Goal: Task Accomplishment & Management: Complete application form

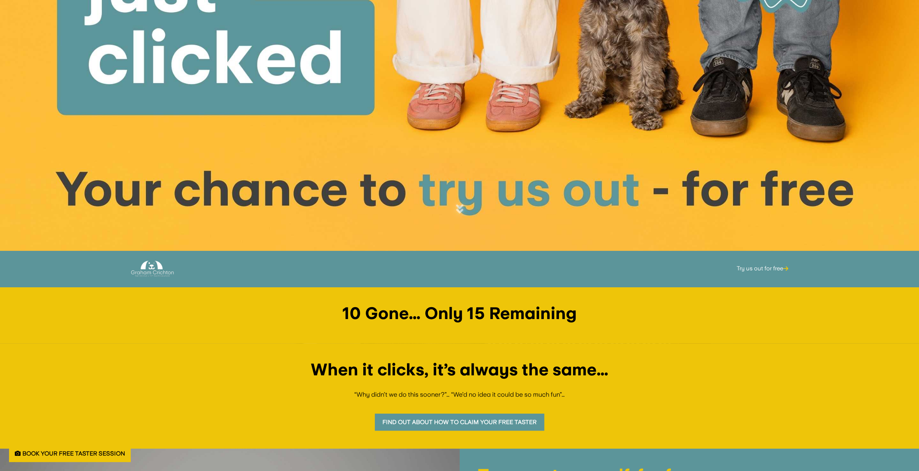
scroll to position [217, 0]
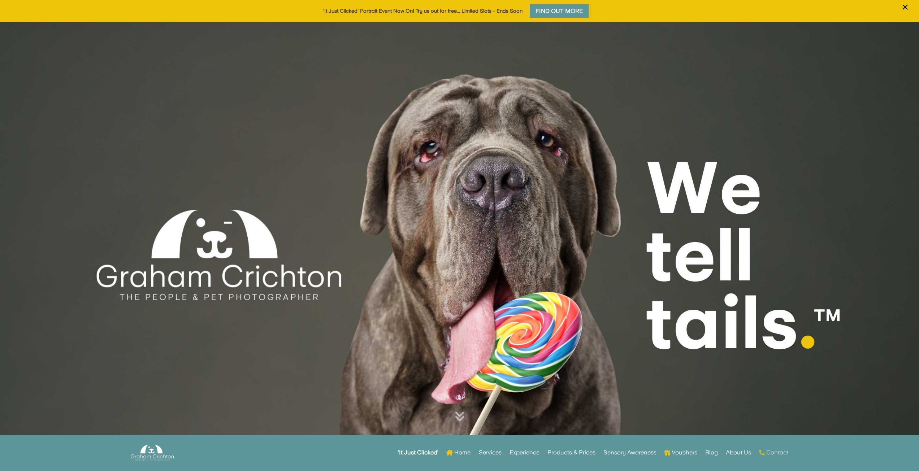
click at [773, 450] on link "Contact" at bounding box center [773, 453] width 29 height 28
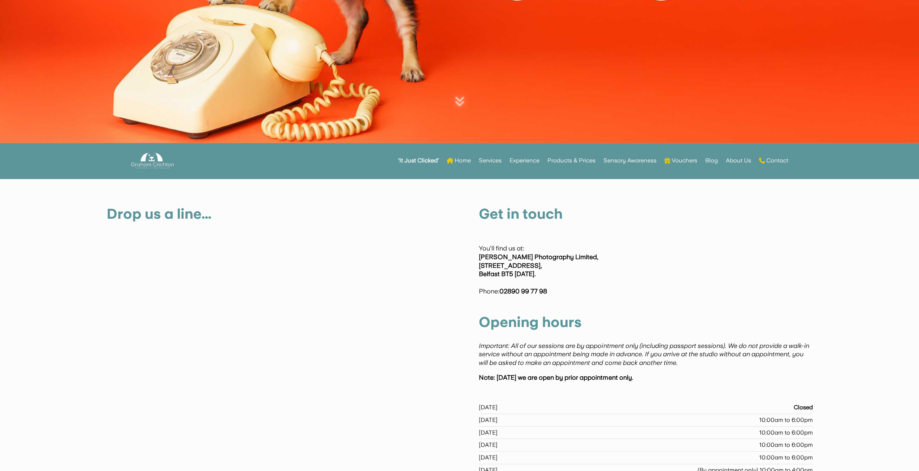
scroll to position [383, 0]
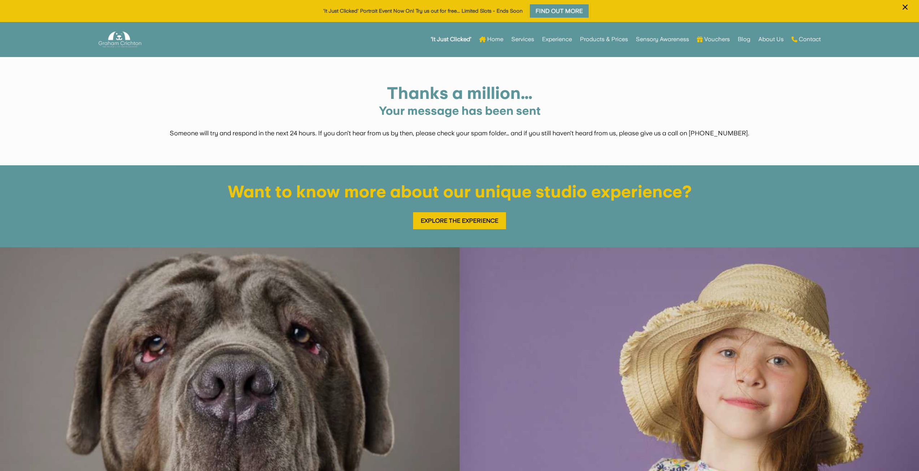
click at [372, 343] on img at bounding box center [230, 477] width 460 height 460
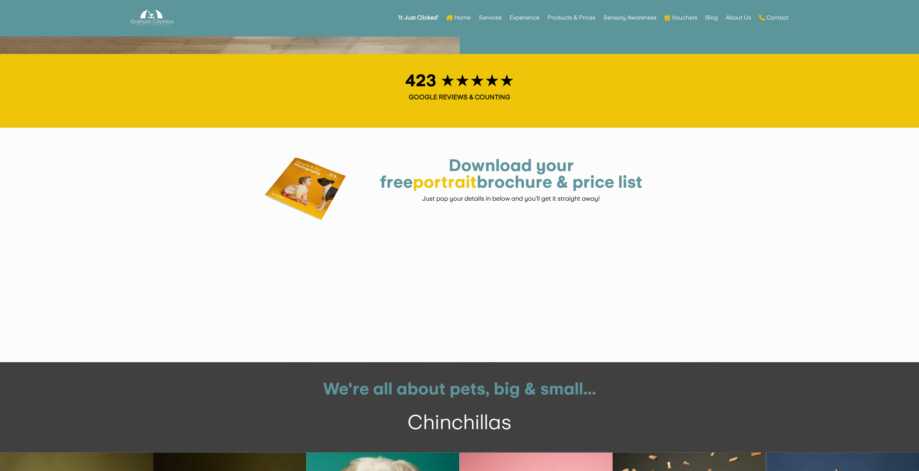
scroll to position [1536, 0]
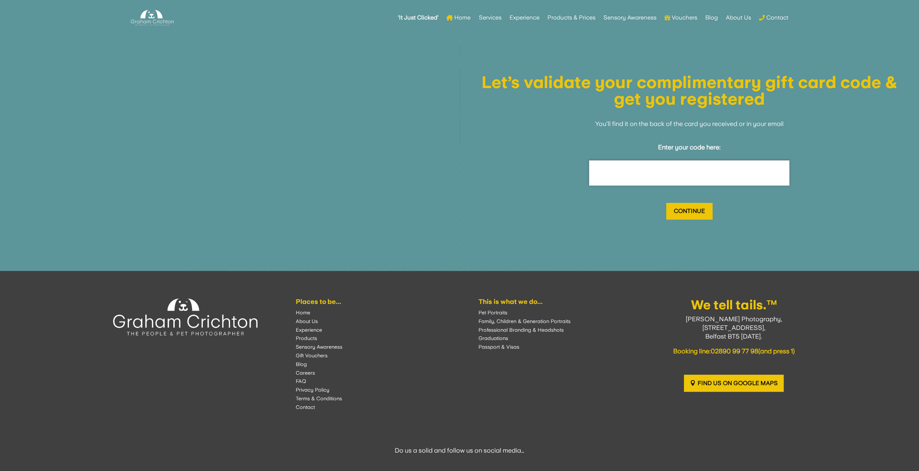
scroll to position [758, 0]
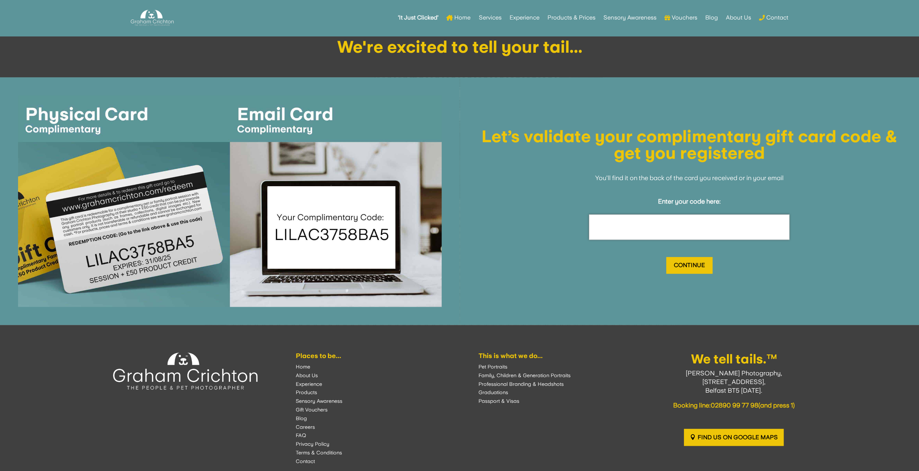
click at [623, 216] on input "text" at bounding box center [689, 227] width 200 height 25
click at [631, 229] on input "text" at bounding box center [689, 227] width 200 height 25
click at [622, 227] on input "text" at bounding box center [689, 227] width 200 height 25
click at [609, 223] on input "text" at bounding box center [689, 227] width 200 height 25
click at [621, 222] on input "text" at bounding box center [689, 227] width 200 height 25
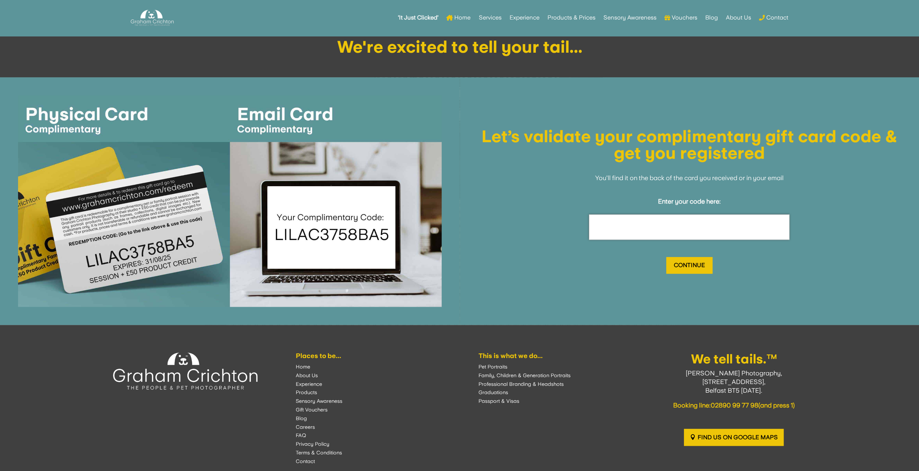
click at [621, 222] on input "text" at bounding box center [689, 227] width 200 height 25
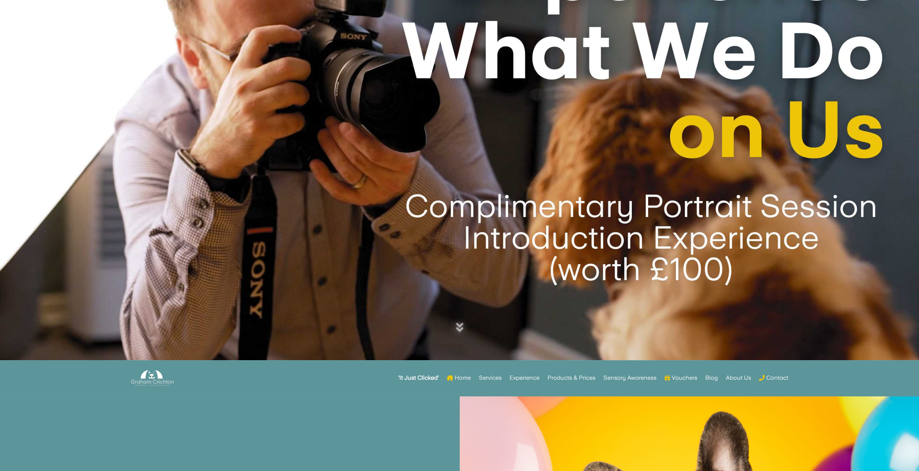
scroll to position [121, 0]
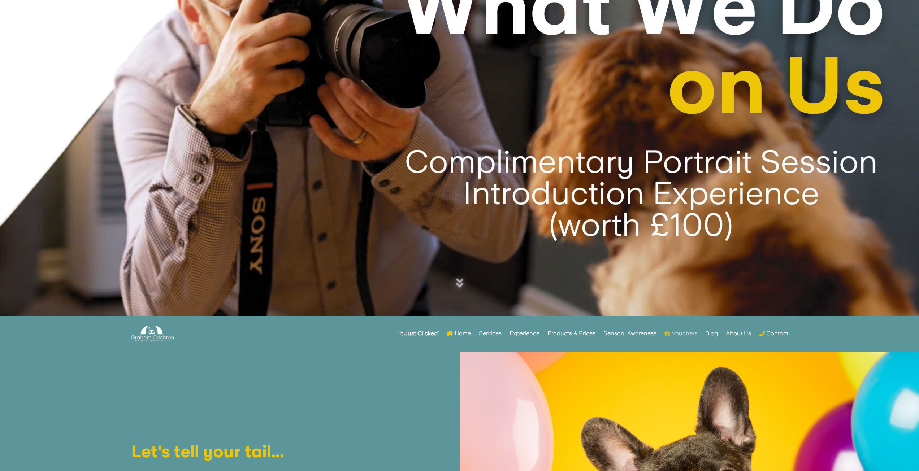
click at [685, 333] on link "Vouchers" at bounding box center [681, 334] width 33 height 28
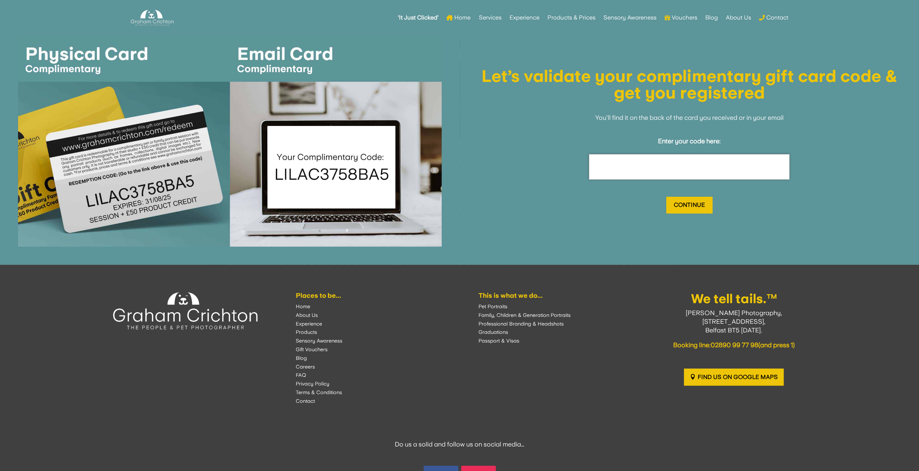
scroll to position [879, 0]
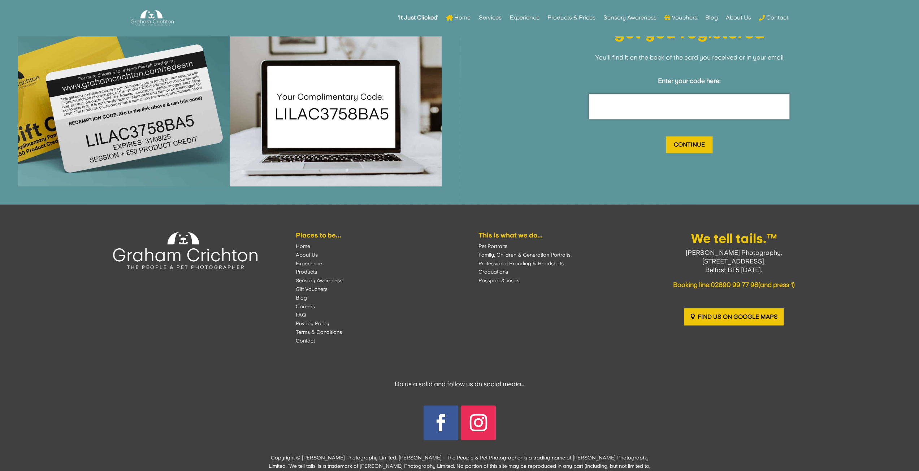
click at [624, 107] on input "text" at bounding box center [689, 106] width 200 height 25
type input "ref749gp8x"
click at [680, 140] on input "Continue" at bounding box center [689, 145] width 46 height 17
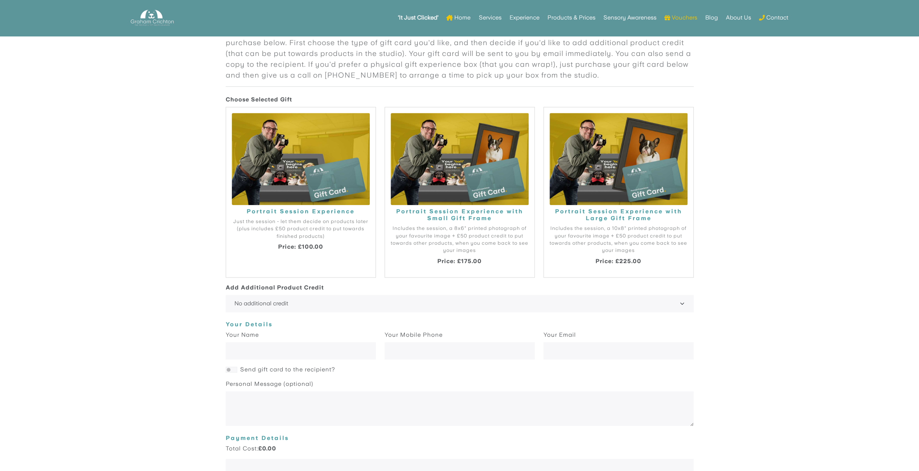
scroll to position [857, 0]
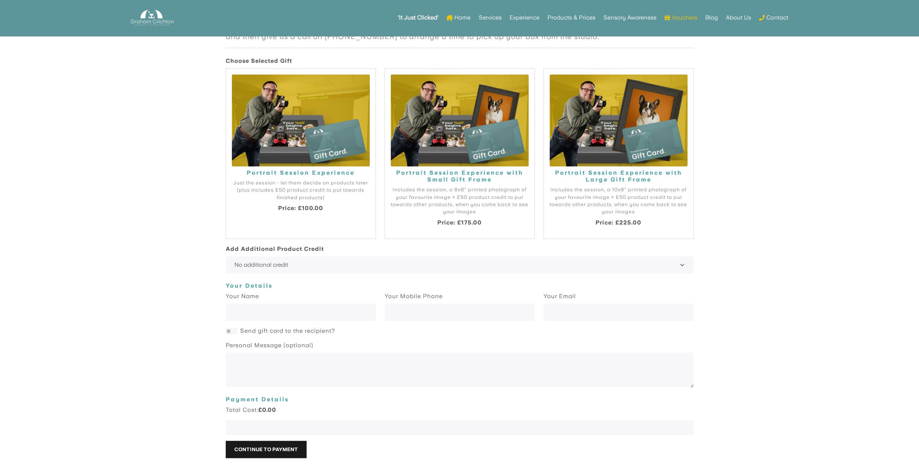
click at [433, 145] on img at bounding box center [460, 121] width 138 height 92
radio input "true"
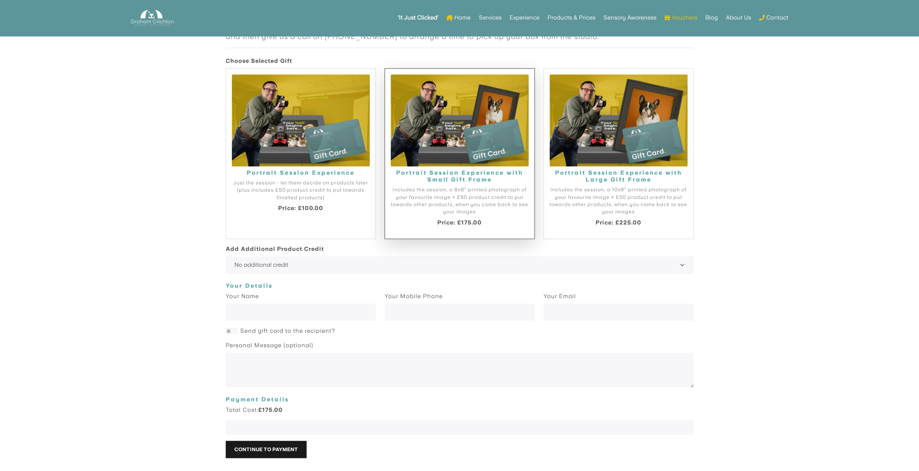
click at [309, 155] on img at bounding box center [301, 121] width 138 height 92
radio input "true"
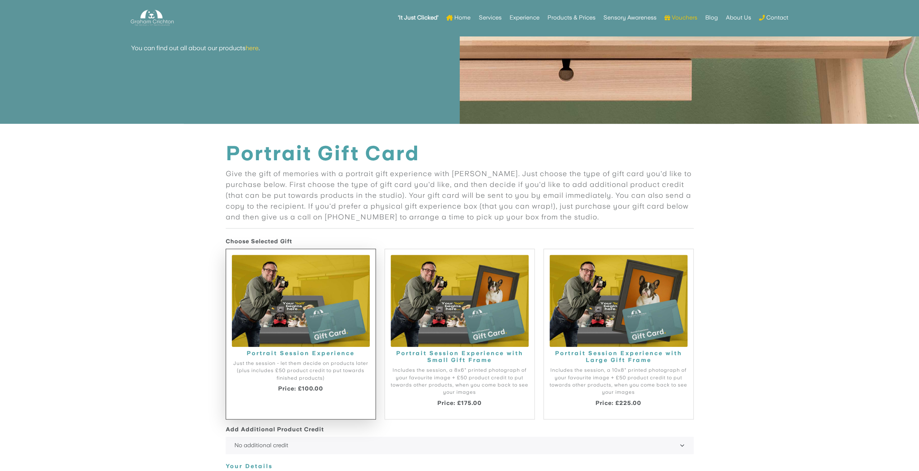
scroll to position [966, 0]
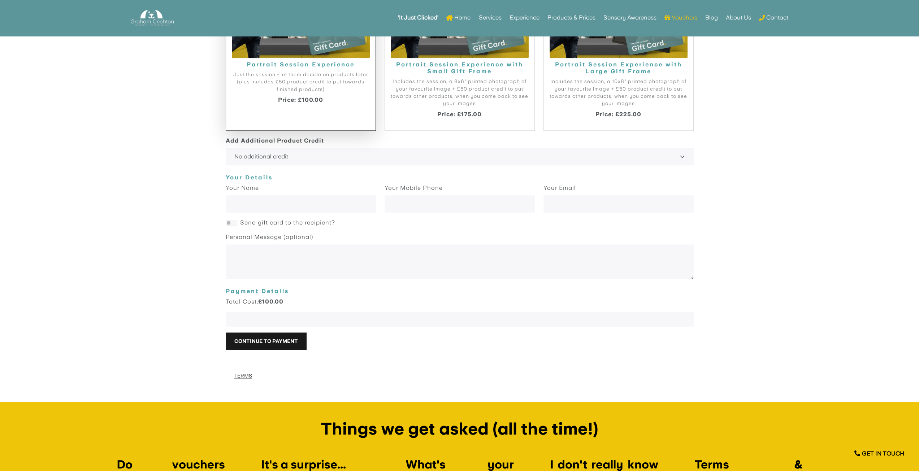
click at [112, 198] on body "Portrait Gift Card Give the gift of memories with a portrait gift experience wi…" at bounding box center [459, 126] width 919 height 547
click at [282, 252] on textarea at bounding box center [460, 262] width 468 height 35
click at [266, 207] on input "text" at bounding box center [301, 204] width 150 height 17
drag, startPoint x: 408, startPoint y: 207, endPoint x: 419, endPoint y: 206, distance: 10.8
click at [408, 207] on input "text" at bounding box center [460, 204] width 150 height 17
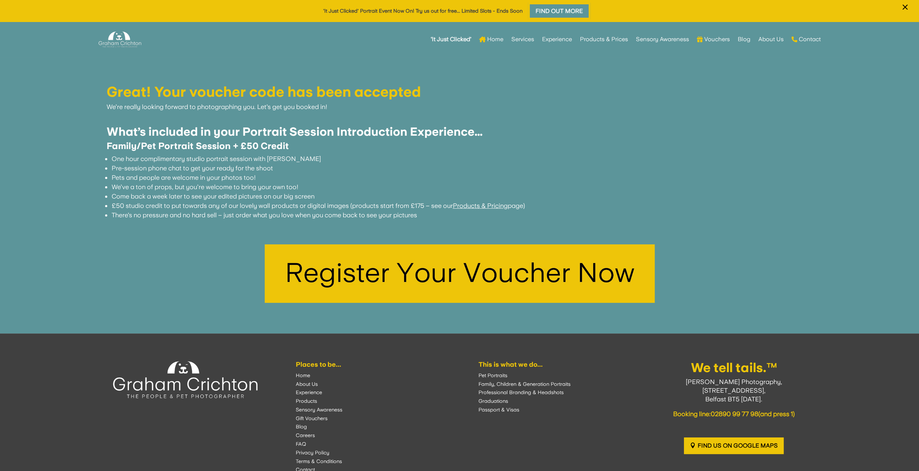
click at [392, 269] on img at bounding box center [460, 274] width 390 height 59
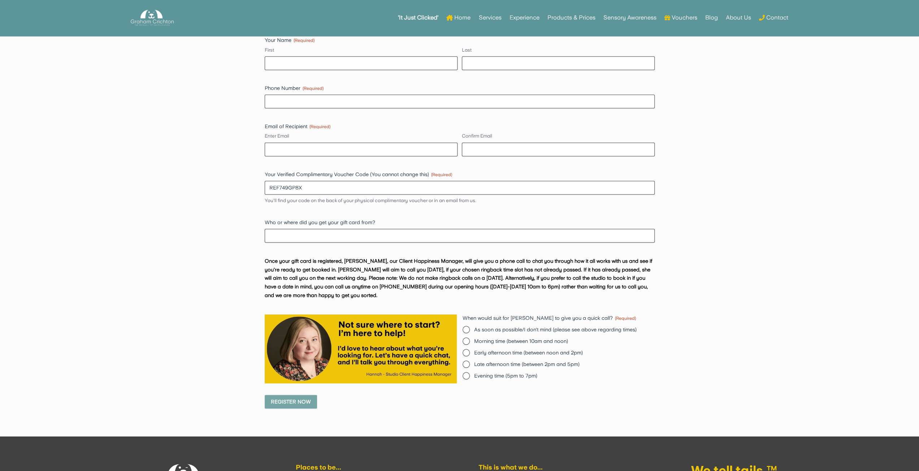
scroll to position [506, 0]
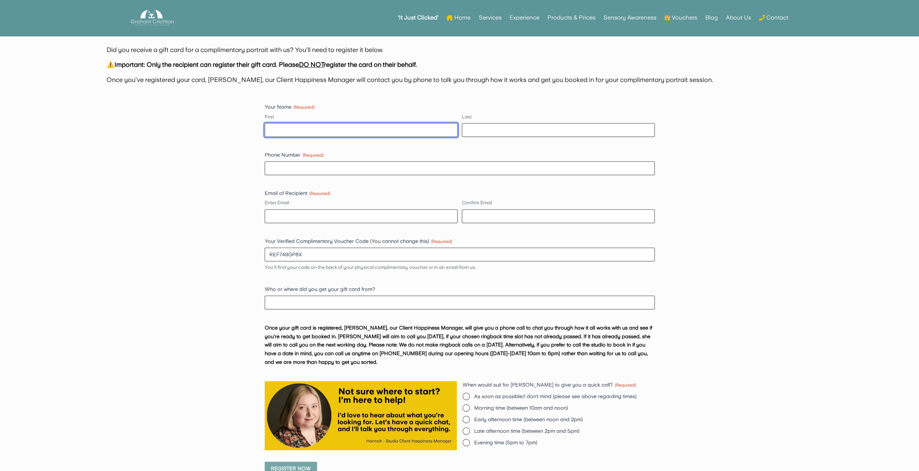
click at [310, 129] on input "First" at bounding box center [361, 130] width 193 height 14
type input "[PERSON_NAME]"
type input "Crichton"
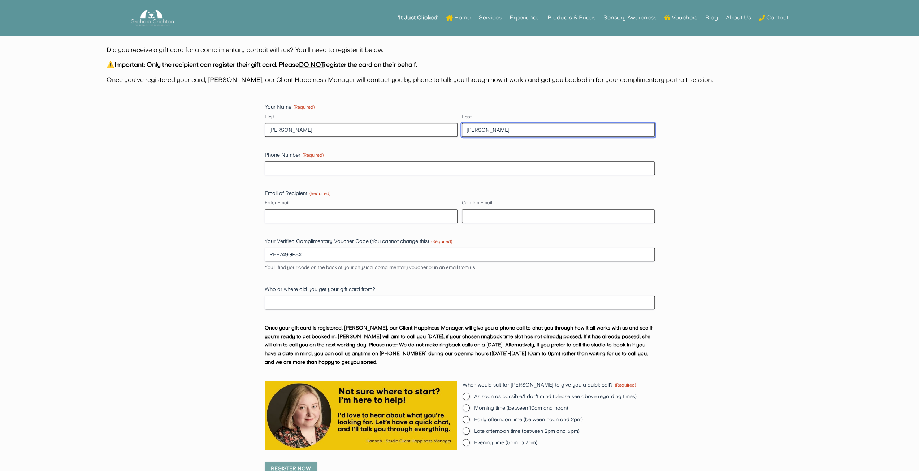
type input "07724684623"
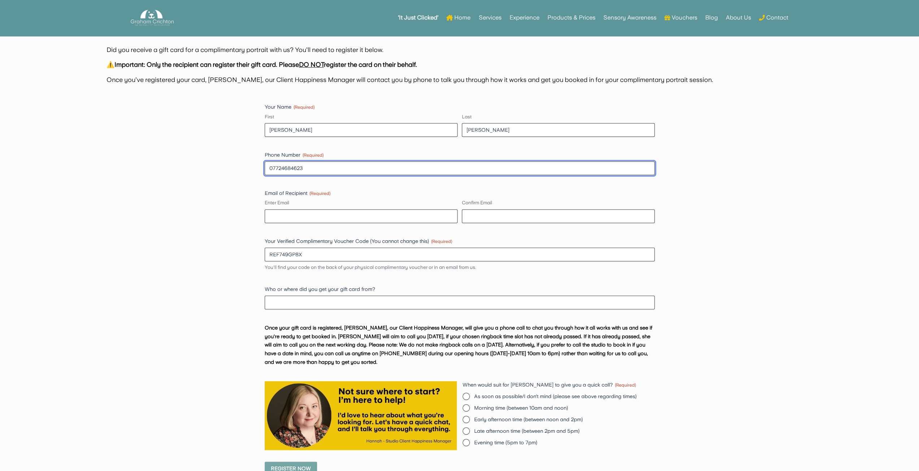
type input "graham@grahamcrichton.com"
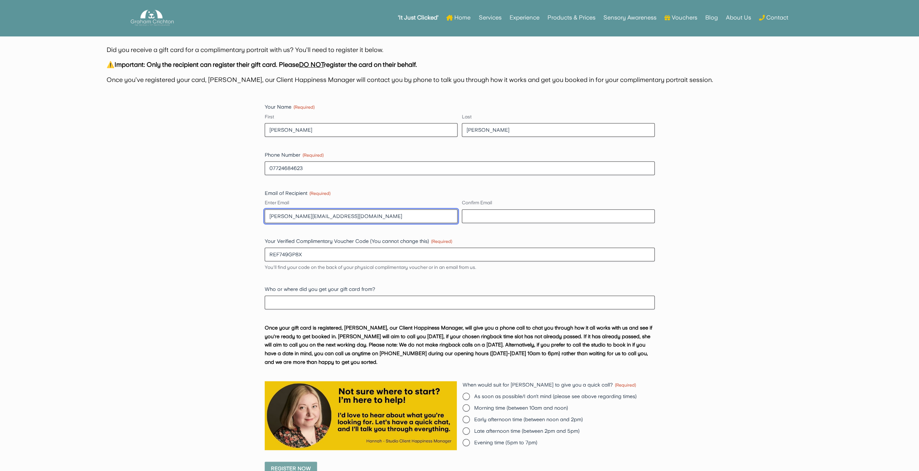
type input "graham@grahamcrichton.com"
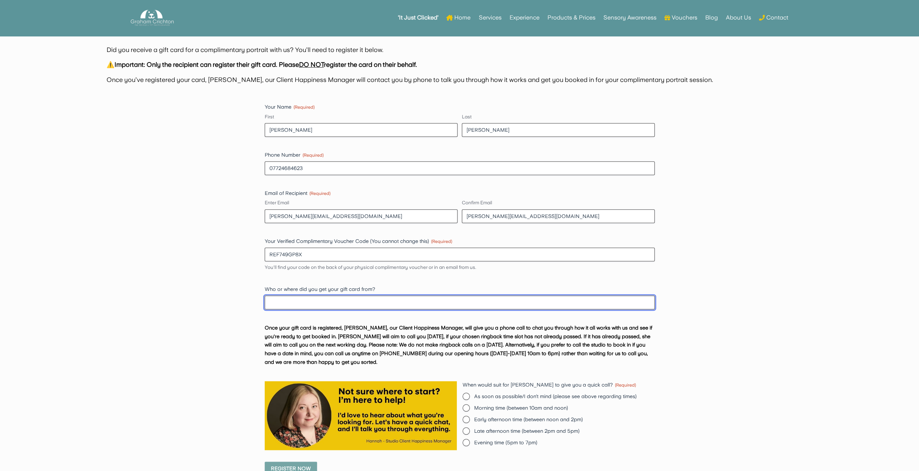
click at [297, 306] on input "Who or where did you get your gift card from?" at bounding box center [460, 303] width 390 height 14
type input "Test"
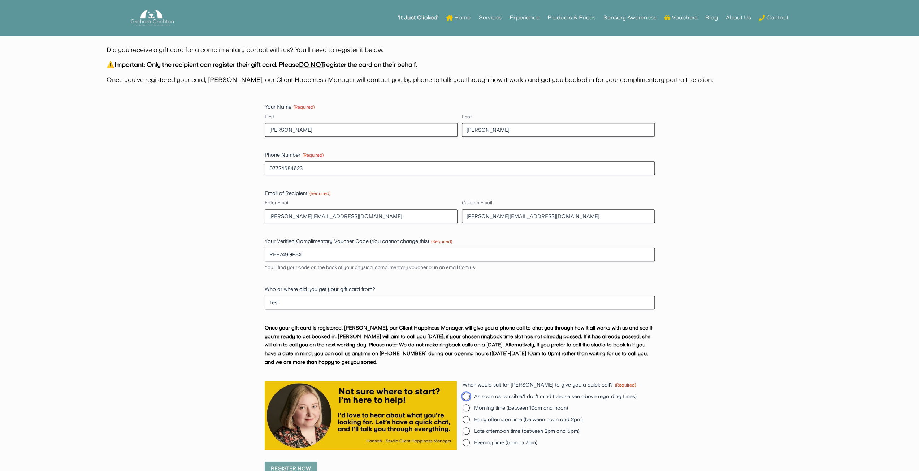
click at [464, 397] on input "As soon as possible/I don't mind (please see above regarding times)" at bounding box center [466, 396] width 7 height 7
radio input "true"
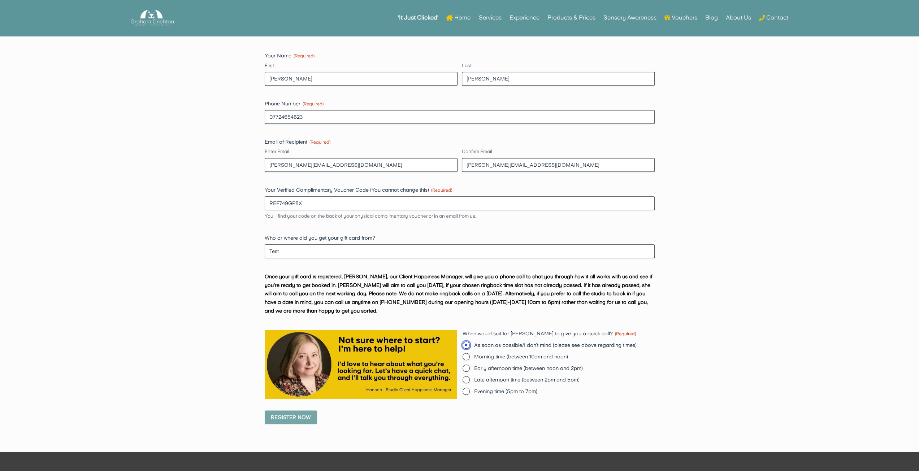
scroll to position [578, 0]
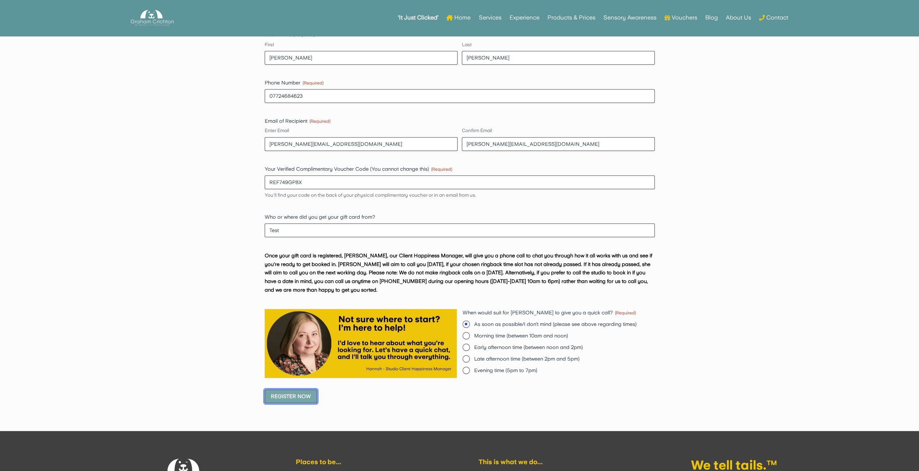
click at [293, 400] on input "Register Now" at bounding box center [291, 397] width 52 height 14
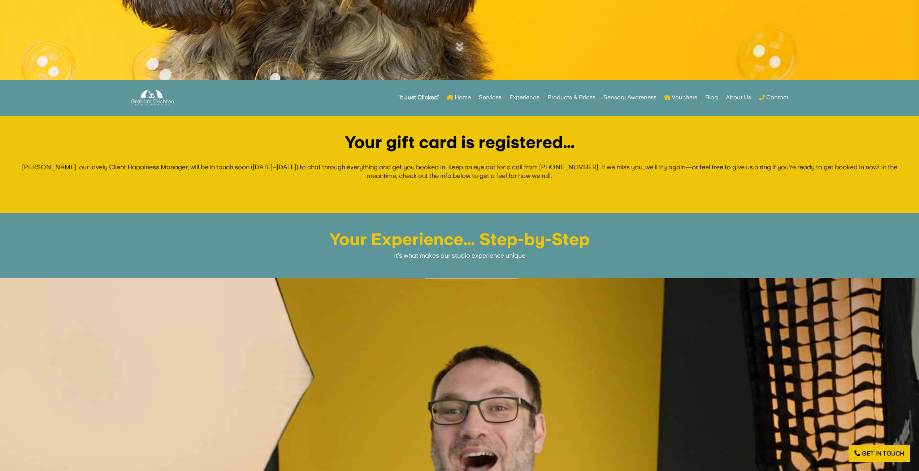
scroll to position [506, 0]
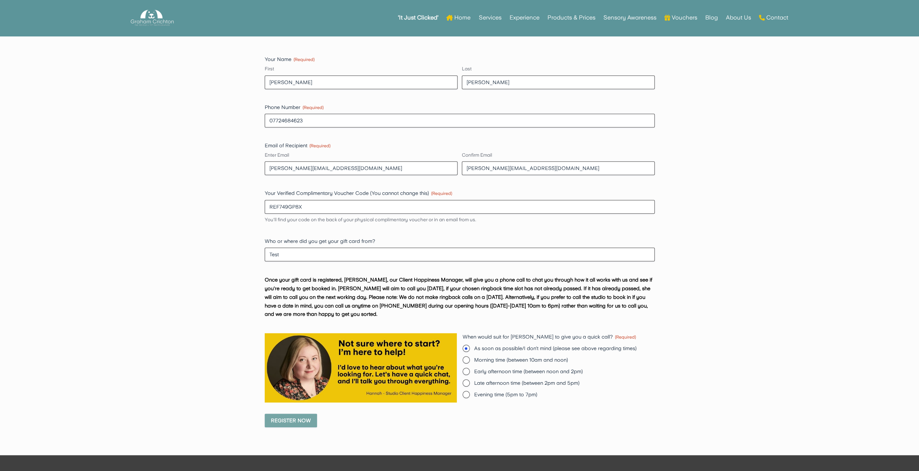
scroll to position [527, 0]
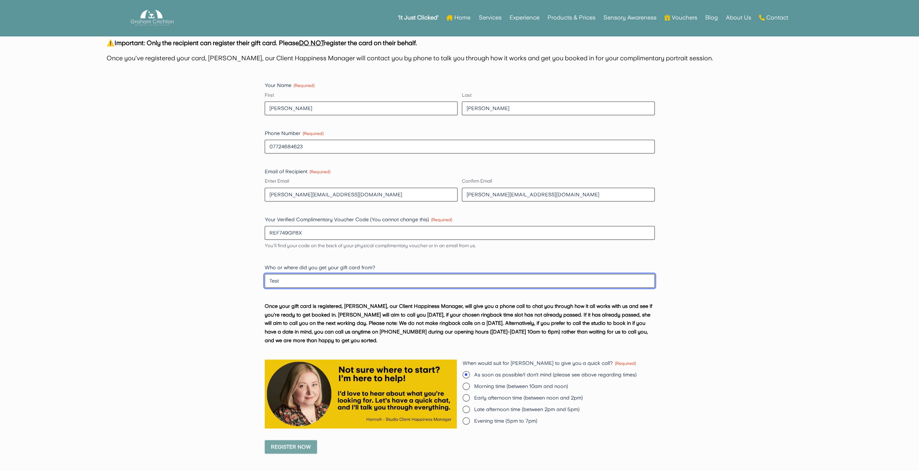
click at [299, 283] on input "Test" at bounding box center [460, 281] width 390 height 14
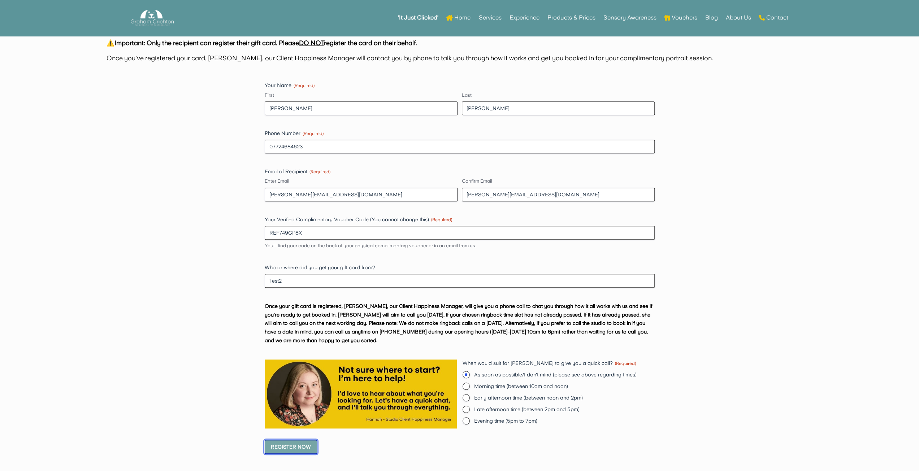
click at [306, 445] on input "Register Now" at bounding box center [291, 447] width 52 height 14
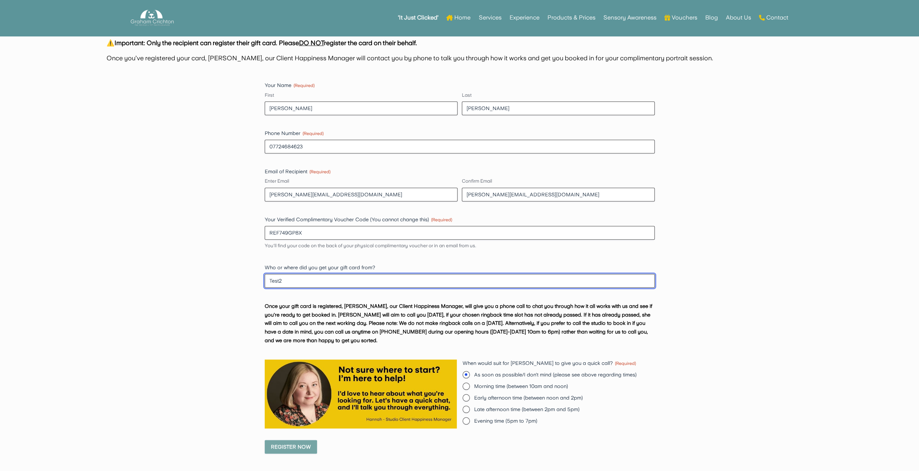
click at [291, 281] on input "Test2" at bounding box center [460, 281] width 390 height 14
type input "Test3"
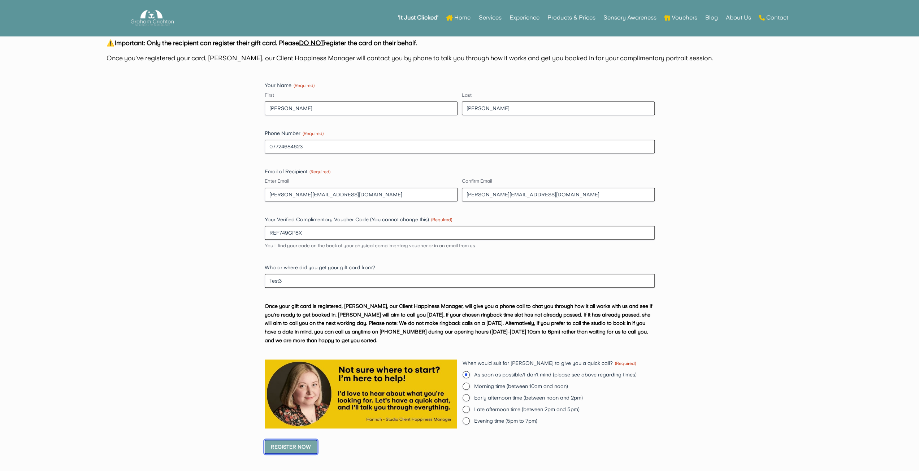
click at [300, 445] on input "Register Now" at bounding box center [291, 447] width 52 height 14
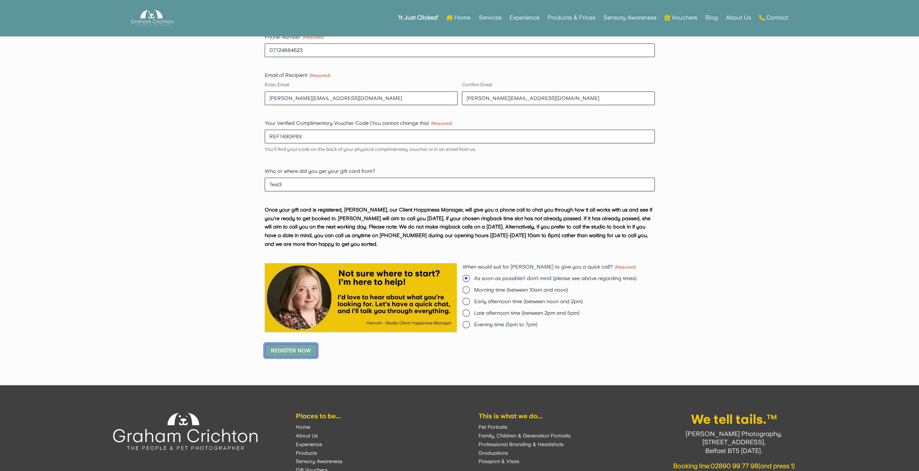
scroll to position [623, 0]
click at [301, 349] on input "Register Now" at bounding box center [291, 351] width 52 height 14
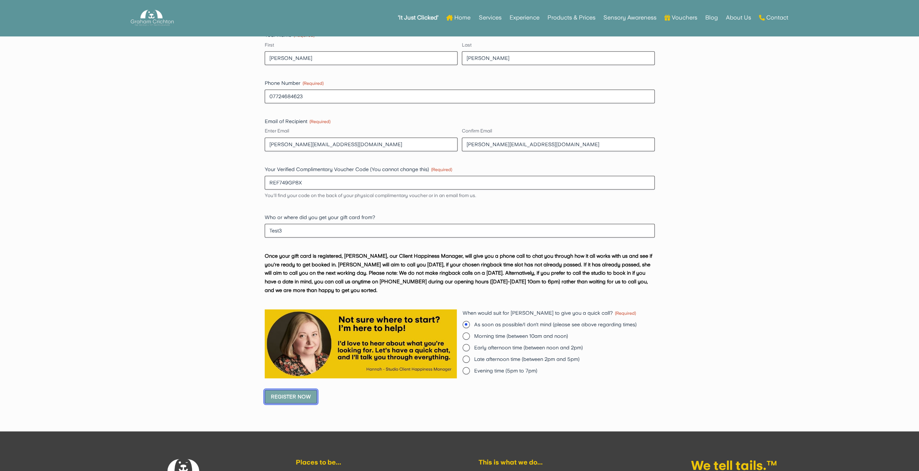
scroll to position [479, 0]
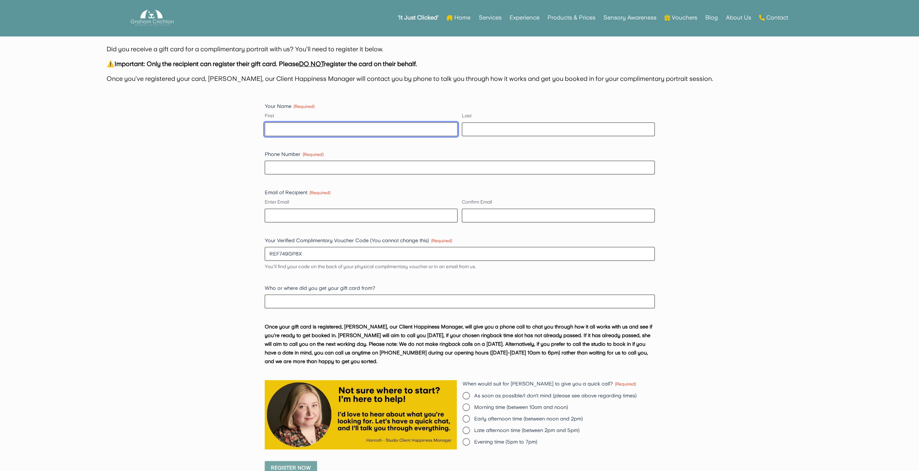
click at [282, 131] on input "First" at bounding box center [361, 129] width 193 height 14
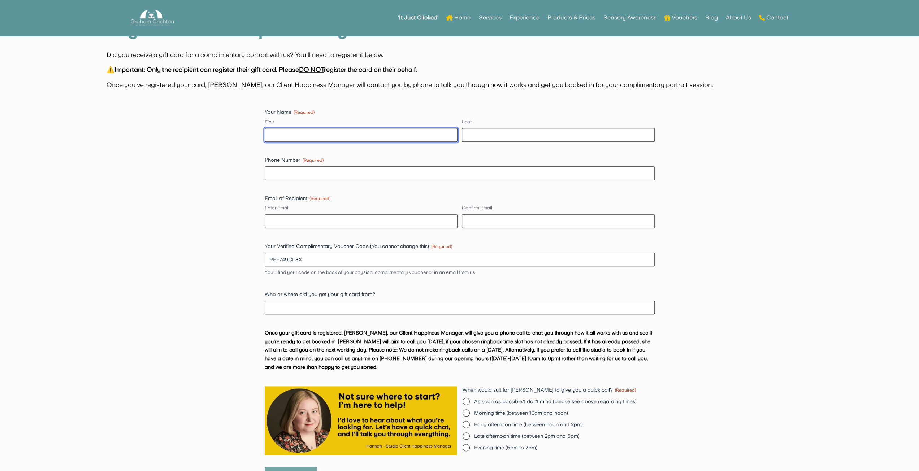
click at [322, 140] on input "First" at bounding box center [361, 135] width 193 height 14
type input "[PERSON_NAME]"
type input "Crichton"
type input "07724684623"
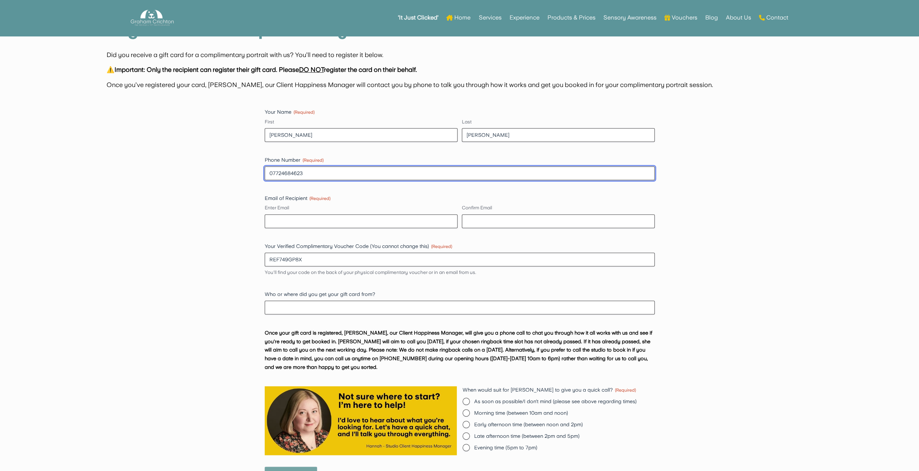
type input "graham@grahamcrichton.com"
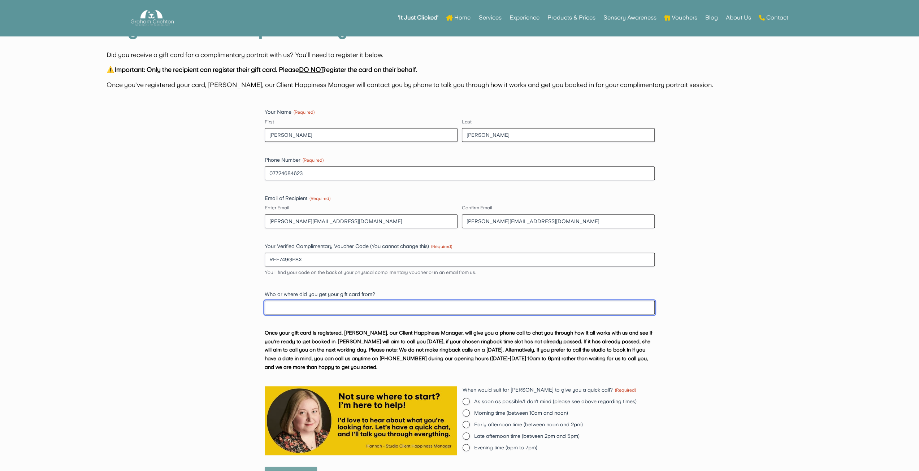
click at [307, 309] on input "Who or where did you get your gift card from?" at bounding box center [460, 308] width 390 height 14
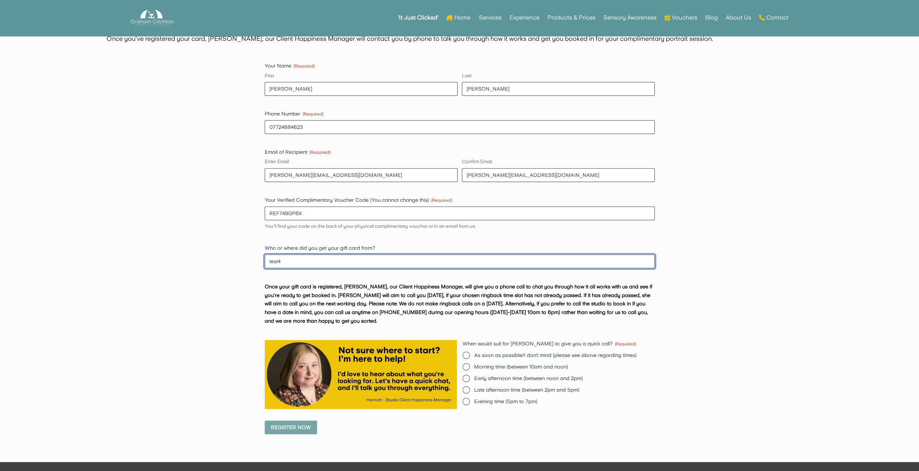
scroll to position [573, 0]
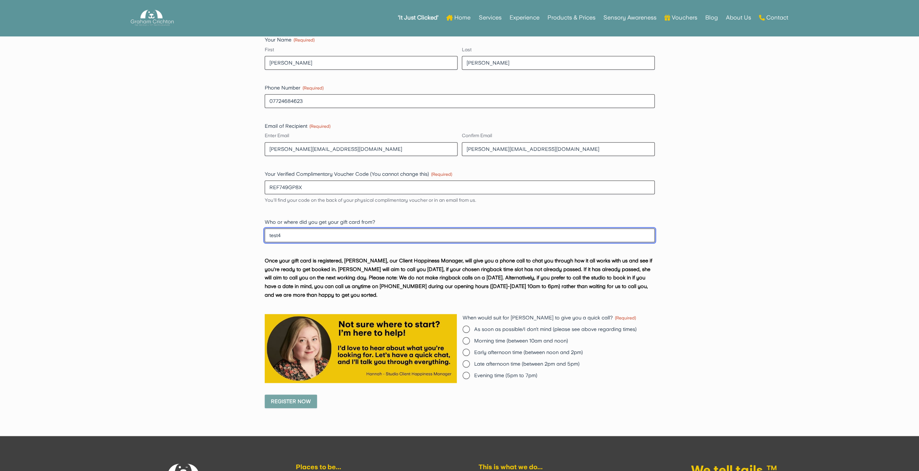
type input "test4"
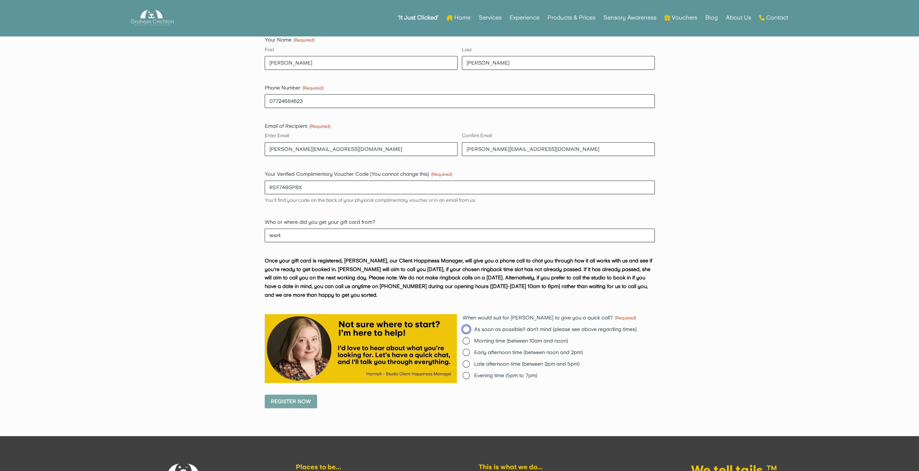
click at [466, 330] on input "As soon as possible/I don't mind (please see above regarding times)" at bounding box center [466, 329] width 7 height 7
radio input "true"
click at [300, 400] on input "Register Now" at bounding box center [291, 402] width 52 height 14
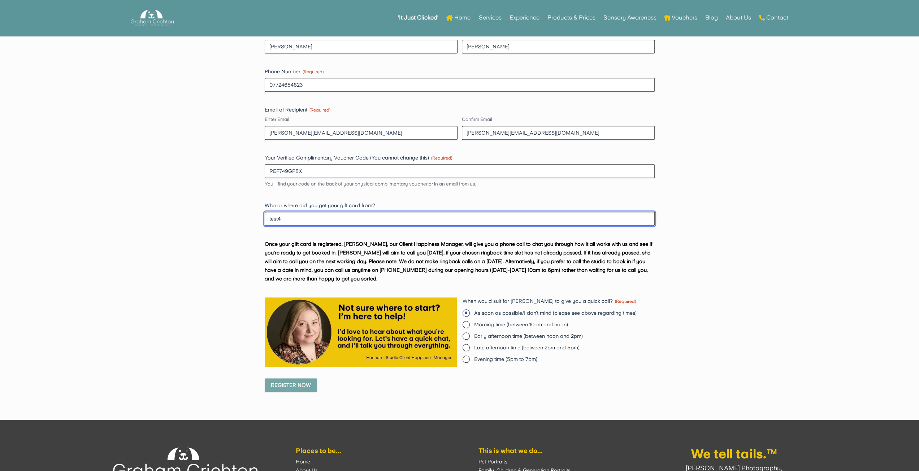
scroll to position [594, 0]
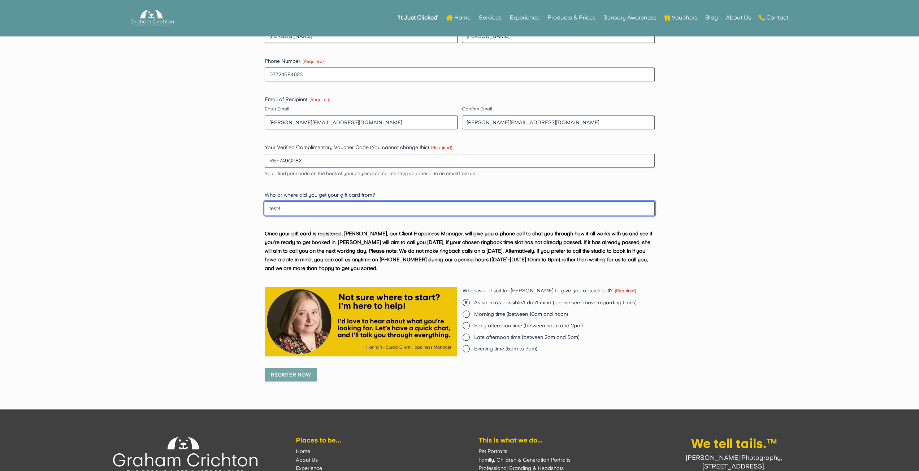
click at [289, 211] on input "test4" at bounding box center [460, 209] width 390 height 14
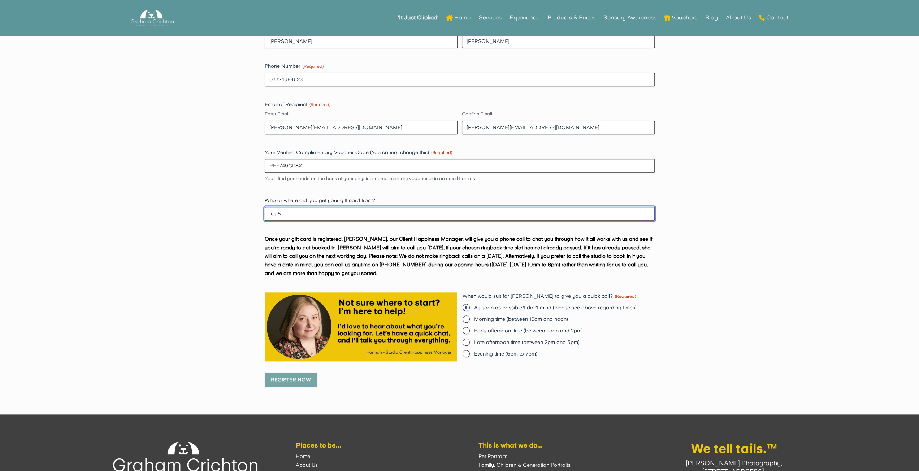
type input "test5"
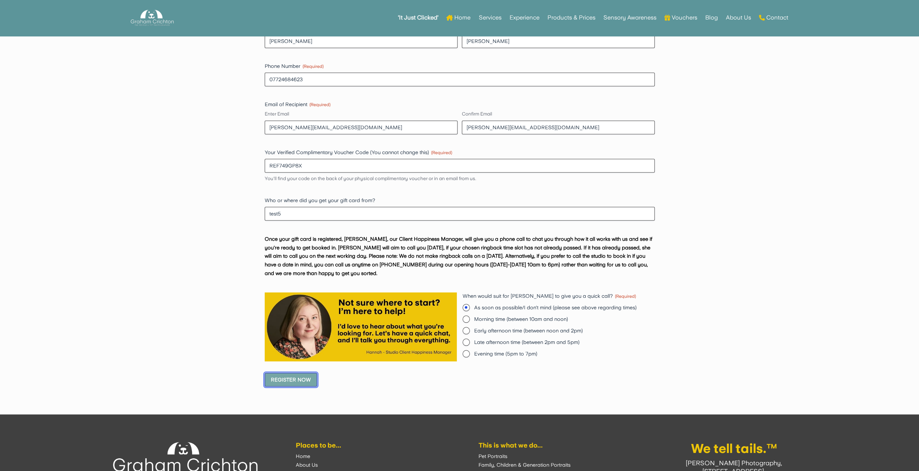
click at [298, 378] on input "Register Now" at bounding box center [291, 380] width 52 height 14
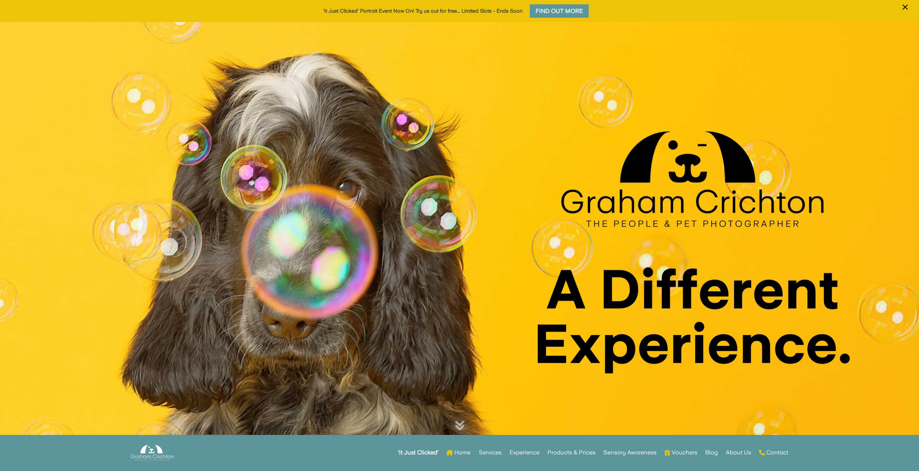
click at [473, 131] on div at bounding box center [459, 240] width 919 height 437
click at [462, 450] on link "Home" at bounding box center [458, 453] width 24 height 28
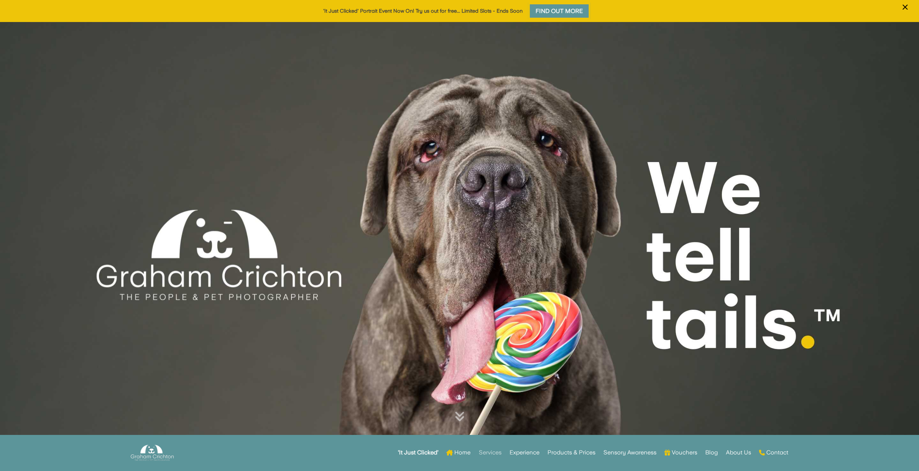
click at [483, 453] on link "Services" at bounding box center [490, 453] width 23 height 28
click at [486, 452] on link "Services" at bounding box center [490, 453] width 23 height 28
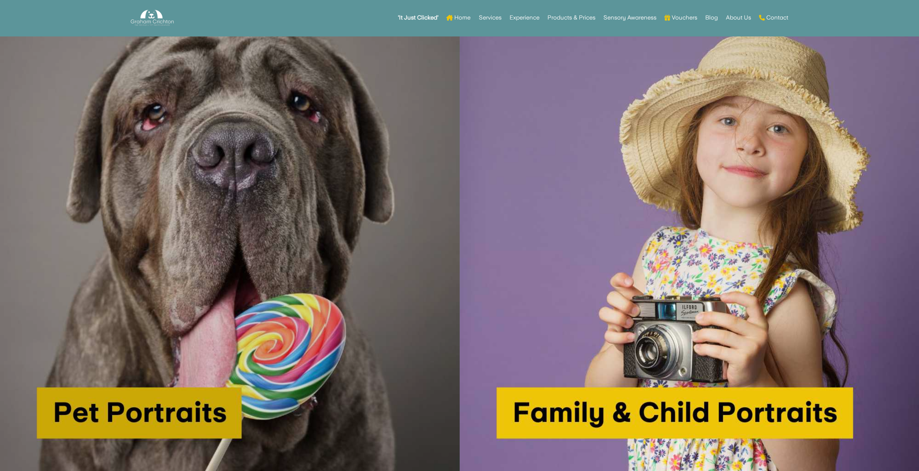
scroll to position [542, 0]
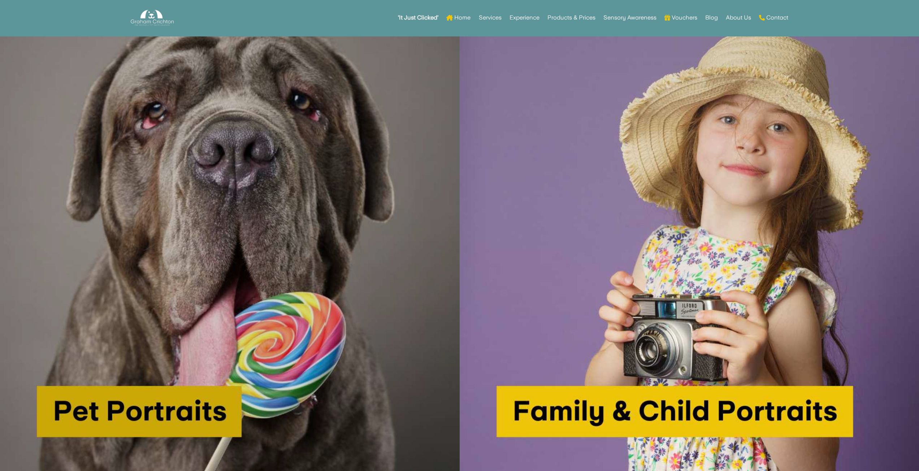
click at [289, 259] on img at bounding box center [230, 244] width 460 height 460
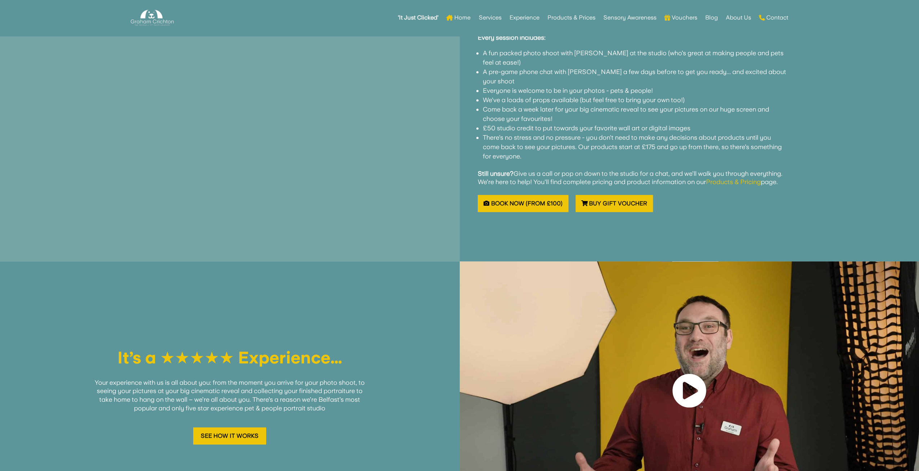
scroll to position [831, 0]
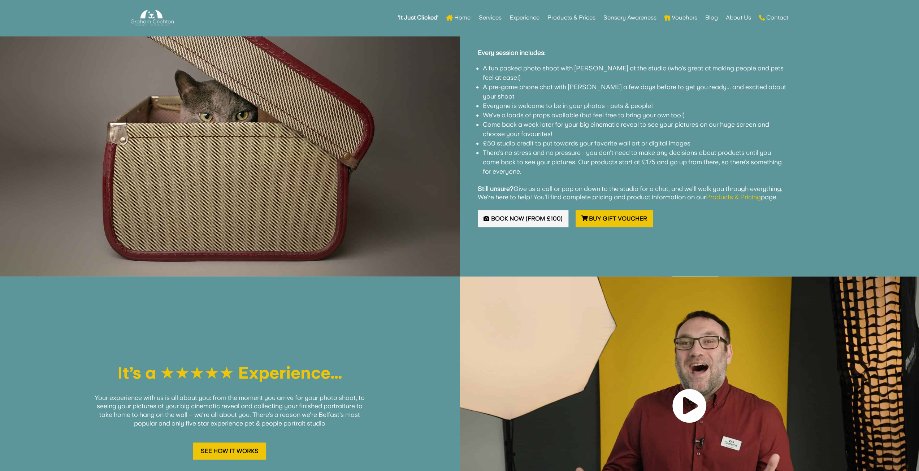
click at [526, 220] on link "Book Now (from £100)" at bounding box center [523, 218] width 91 height 17
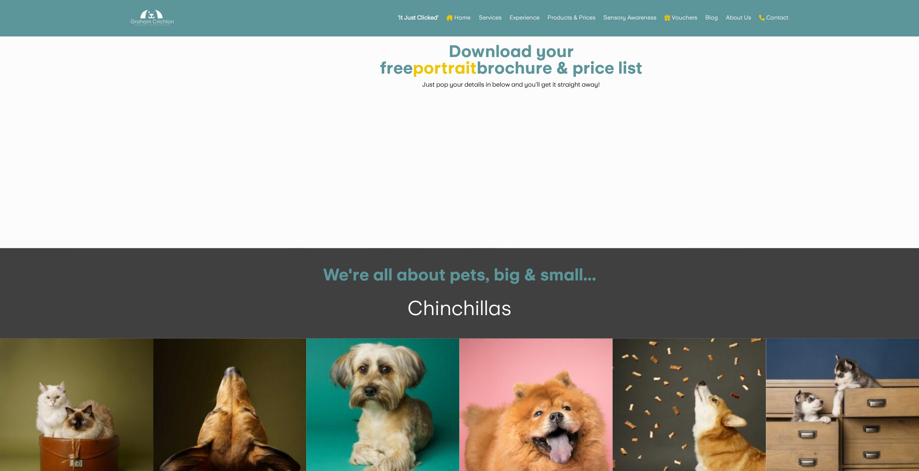
scroll to position [1661, 0]
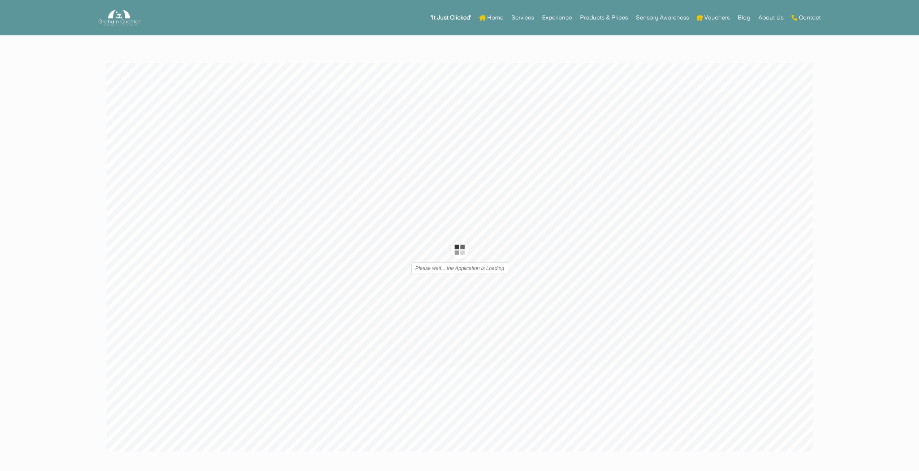
type input "1"
type input "16"
